Goal: Transaction & Acquisition: Purchase product/service

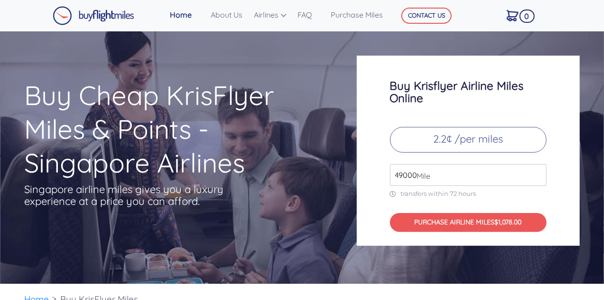
click at [424, 177] on span "Mile" at bounding box center [421, 175] width 19 height 11
click at [403, 173] on input "49000" at bounding box center [468, 175] width 157 height 22
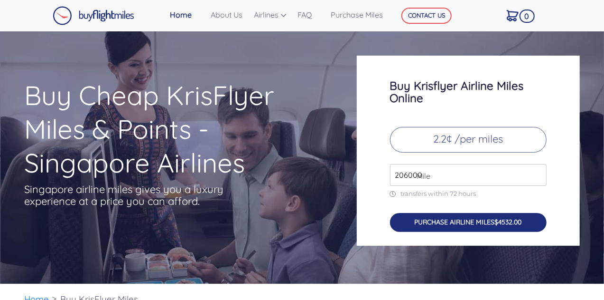
type input "206000"
click at [461, 223] on button "PURCHASE AIRLINE MILES $4532.00" at bounding box center [468, 222] width 157 height 19
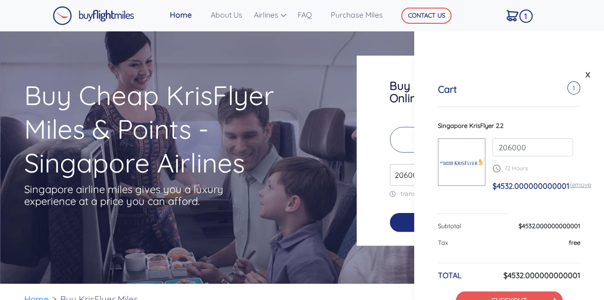
scroll to position [32, 0]
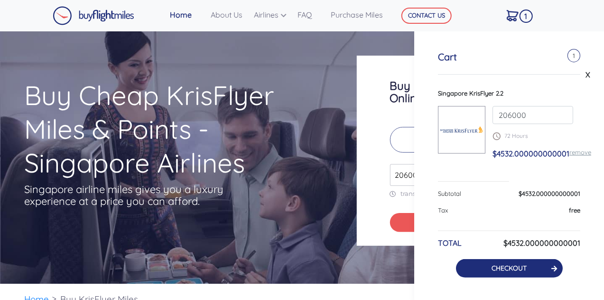
click at [510, 263] on link "CHECKOUT" at bounding box center [509, 267] width 35 height 9
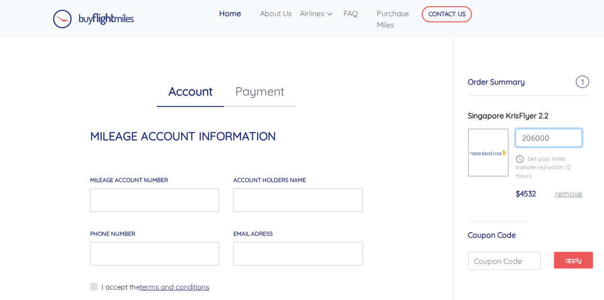
drag, startPoint x: 601, startPoint y: 131, endPoint x: 607, endPoint y: 140, distance: 11.7
click at [604, 140] on html "Home About Us Airlines Qatar Airways Krisflyer Miles [PERSON_NAME] British Airw…" at bounding box center [302, 262] width 604 height 525
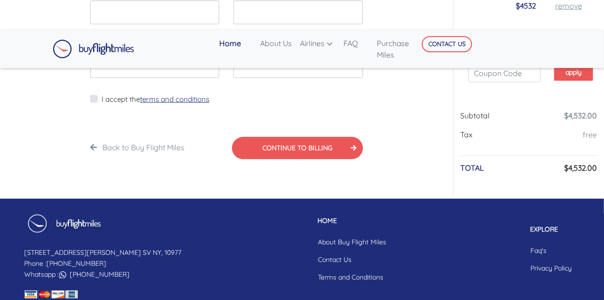
scroll to position [152, 0]
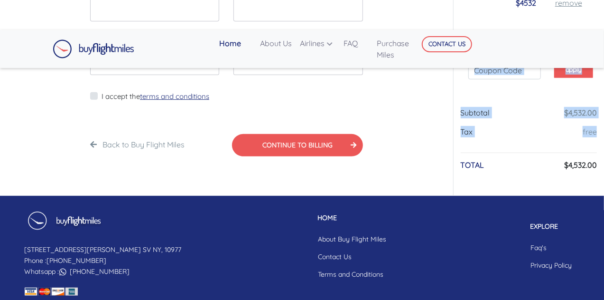
drag, startPoint x: 604, startPoint y: 150, endPoint x: 607, endPoint y: 30, distance: 119.2
click at [604, 30] on html "Home About Us Airlines Qatar Airways Krisflyer Miles [PERSON_NAME] British Airw…" at bounding box center [302, 91] width 604 height 487
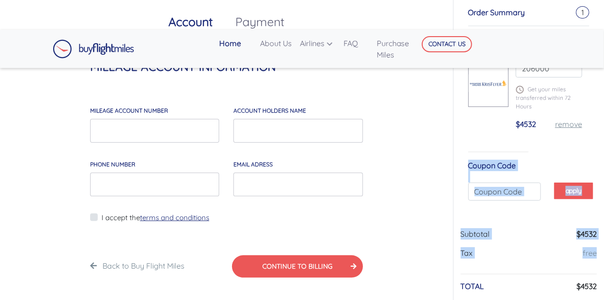
scroll to position [0, 0]
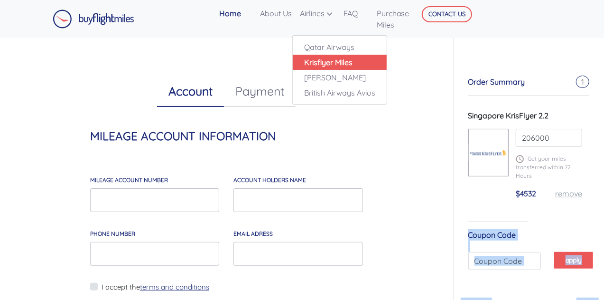
click at [323, 66] on link "Krisflyer Miles" at bounding box center [340, 62] width 94 height 15
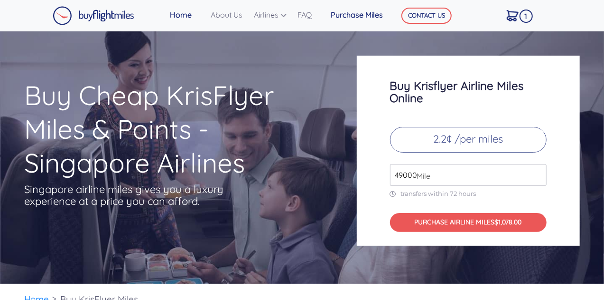
click at [357, 20] on link "Purchase Miles" at bounding box center [357, 14] width 60 height 19
